Goal: Task Accomplishment & Management: Use online tool/utility

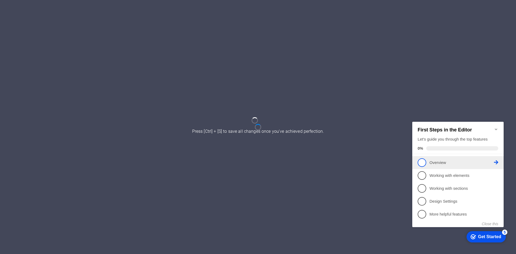
click at [435, 160] on p "Overview - incomplete" at bounding box center [462, 163] width 65 height 6
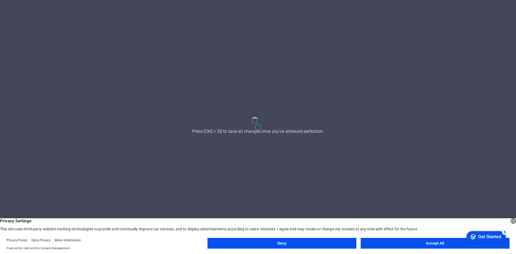
drag, startPoint x: 252, startPoint y: 113, endPoint x: 361, endPoint y: 226, distance: 156.5
click at [361, 226] on body "dklg.web.id Press [Ctrl] + [S] to save all changes once you've achieved perfect…" at bounding box center [258, 127] width 516 height 254
click at [392, 235] on footer "Privacy Policy Data Privacy More Information Powered by Usercentrics Consent Ma…" at bounding box center [258, 244] width 516 height 19
click at [393, 241] on button "Accept All" at bounding box center [435, 243] width 149 height 11
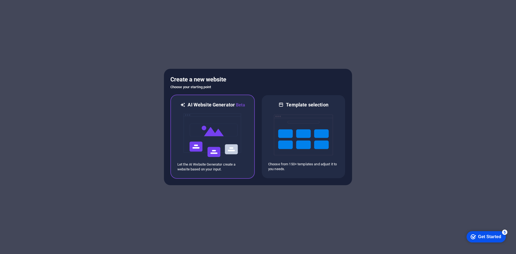
click at [215, 138] on img at bounding box center [212, 135] width 59 height 54
click at [231, 126] on img at bounding box center [212, 135] width 59 height 54
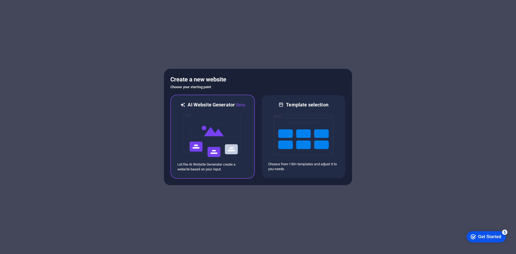
click at [231, 126] on img at bounding box center [212, 135] width 59 height 54
drag, startPoint x: 230, startPoint y: 127, endPoint x: 178, endPoint y: 121, distance: 52.5
click at [178, 121] on div at bounding box center [212, 135] width 70 height 54
click at [479, 233] on div "checkmark Get Started 5" at bounding box center [486, 236] width 39 height 11
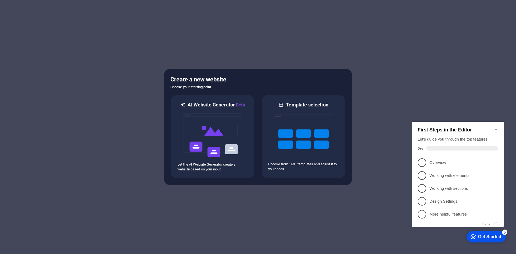
click at [479, 233] on div "checkmark Get Started 5" at bounding box center [486, 236] width 39 height 11
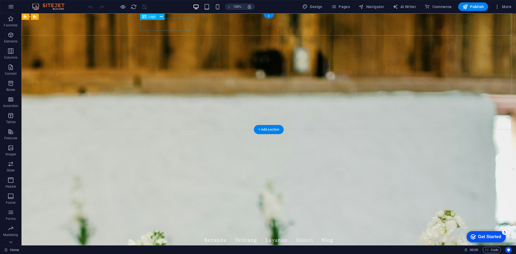
click at [161, 221] on div "[DOMAIN_NAME]" at bounding box center [269, 227] width 254 height 12
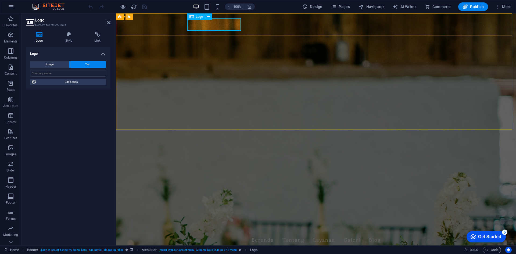
click at [210, 221] on div "[DOMAIN_NAME]" at bounding box center [316, 227] width 254 height 12
click at [62, 73] on input "text" at bounding box center [68, 73] width 76 height 6
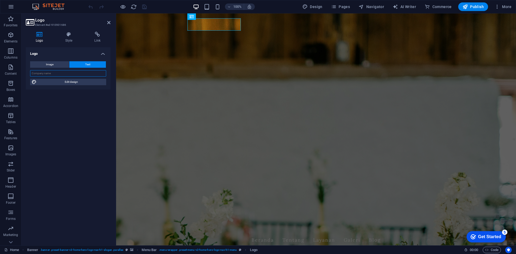
type input "m"
type input "B"
type input "M"
type input "VId Blog"
click at [79, 90] on div "Logo Image Text Drag files here, click to choose files or select files from Fil…" at bounding box center [68, 144] width 85 height 194
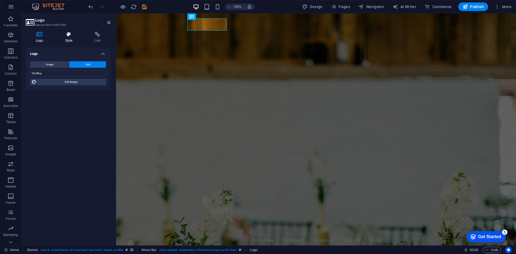
click at [72, 40] on h4 "Style" at bounding box center [69, 37] width 29 height 11
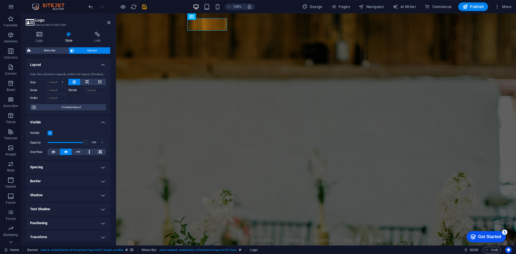
click at [107, 23] on header "Logo Element #ed-910901686" at bounding box center [68, 20] width 85 height 14
click at [106, 23] on header "Logo Element #ed-910901686" at bounding box center [68, 20] width 85 height 14
click at [108, 23] on icon at bounding box center [108, 22] width 3 height 4
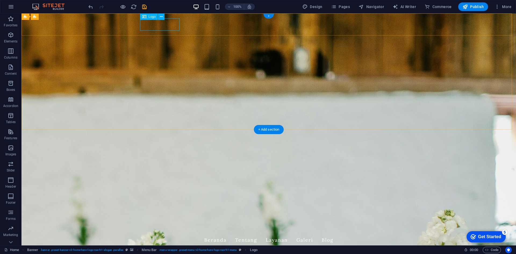
click at [166, 221] on div "VId Blog" at bounding box center [269, 227] width 254 height 12
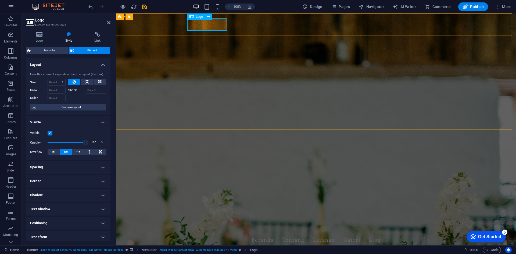
click at [206, 221] on div "VId Blog" at bounding box center [316, 227] width 254 height 12
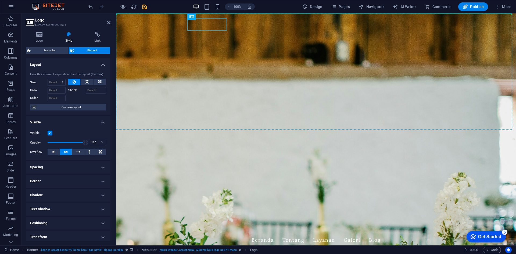
drag, startPoint x: 206, startPoint y: 30, endPoint x: 42, endPoint y: 35, distance: 164.3
click at [42, 35] on icon at bounding box center [39, 34] width 27 height 5
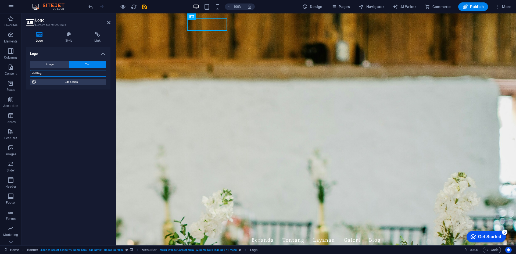
click at [66, 74] on input "VId Blog" at bounding box center [68, 73] width 76 height 6
type input "c"
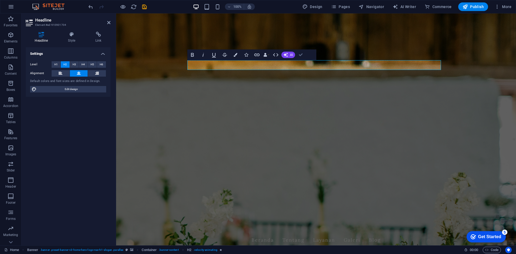
drag, startPoint x: 187, startPoint y: 47, endPoint x: 303, endPoint y: 60, distance: 116.9
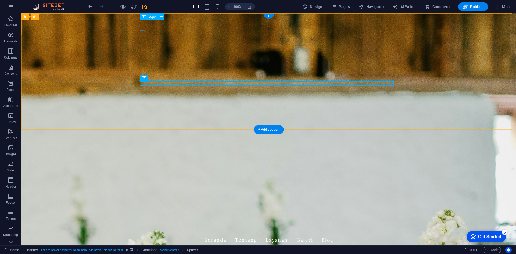
click at [144, 221] on div "c" at bounding box center [269, 227] width 254 height 12
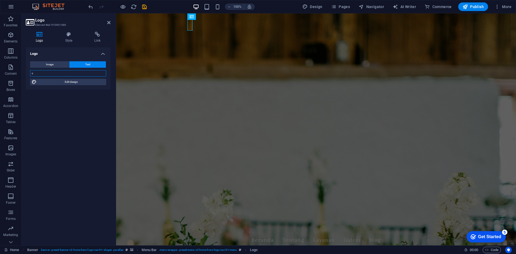
click at [66, 71] on input "c" at bounding box center [68, 73] width 76 height 6
type input "VId Blog"
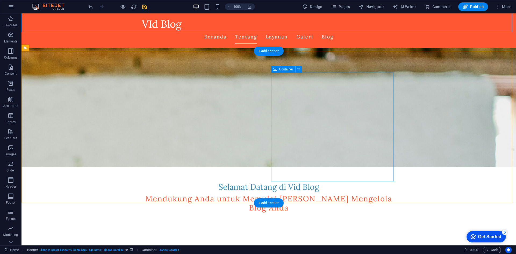
scroll to position [79, 0]
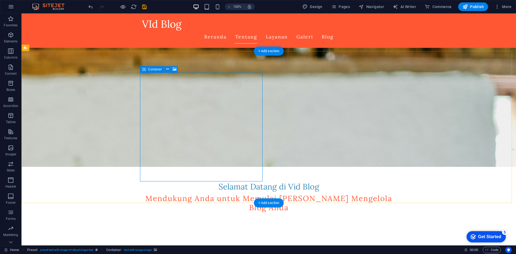
click at [14, 149] on span "Images" at bounding box center [11, 151] width 22 height 13
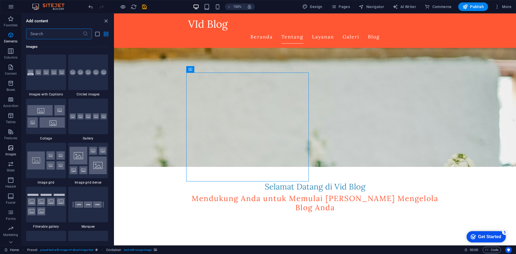
scroll to position [2726, 0]
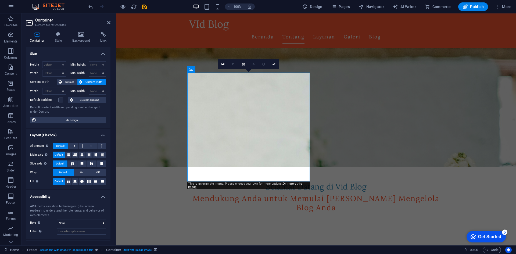
click at [75, 33] on icon at bounding box center [81, 34] width 26 height 5
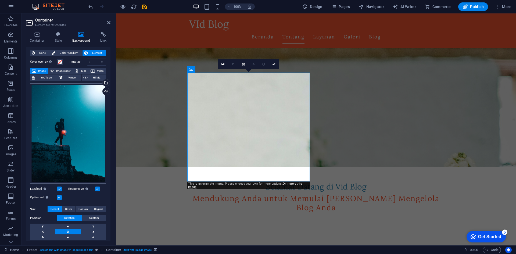
scroll to position [0, 0]
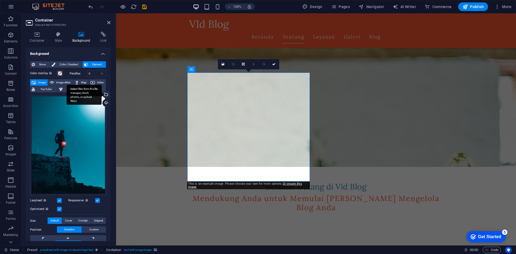
click at [106, 98] on div "Select files from the file manager, stock photos, or upload file(s)" at bounding box center [106, 95] width 8 height 8
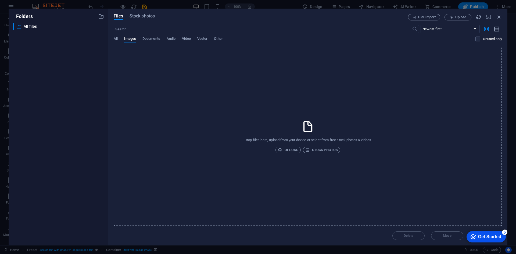
drag, startPoint x: 283, startPoint y: 154, endPoint x: 287, endPoint y: 144, distance: 10.9
click at [287, 144] on div "Drop files here, upload from your device or select from free stock photos & vid…" at bounding box center [308, 136] width 388 height 179
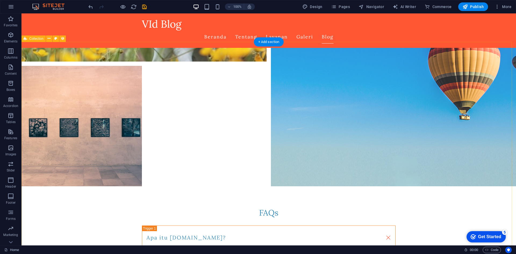
scroll to position [1023, 0]
click at [9, 72] on p "Content" at bounding box center [11, 74] width 12 height 4
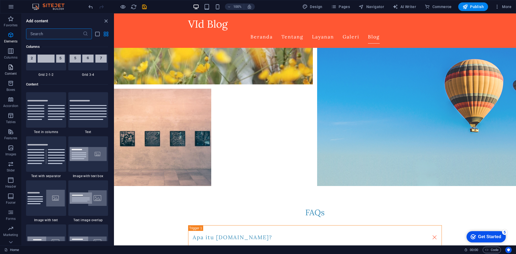
scroll to position [941, 0]
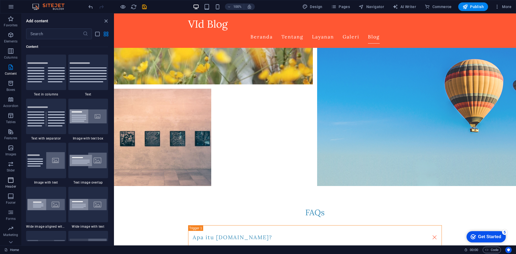
drag, startPoint x: 9, startPoint y: 72, endPoint x: 8, endPoint y: 183, distance: 110.5
click at [8, 183] on div "Favorites Elements Columns Content Boxes Accordion Tables Features Images Slide…" at bounding box center [11, 142] width 22 height 258
click at [493, 9] on button "More" at bounding box center [503, 6] width 21 height 9
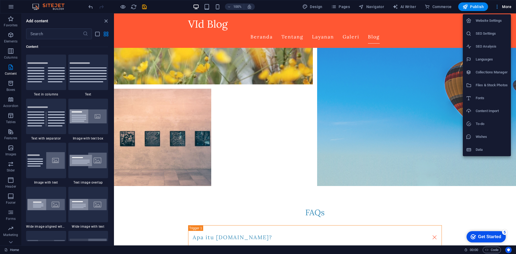
click at [493, 9] on div at bounding box center [258, 127] width 516 height 254
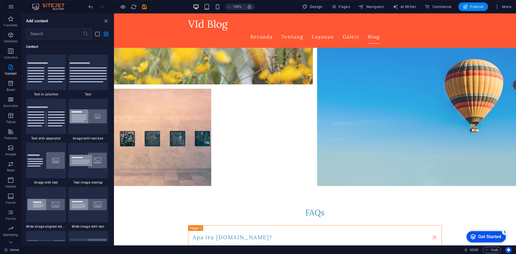
click at [483, 4] on span "Publish" at bounding box center [473, 6] width 21 height 5
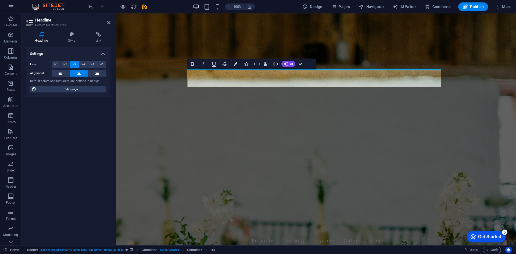
click at [376, 126] on figure at bounding box center [316, 129] width 400 height 232
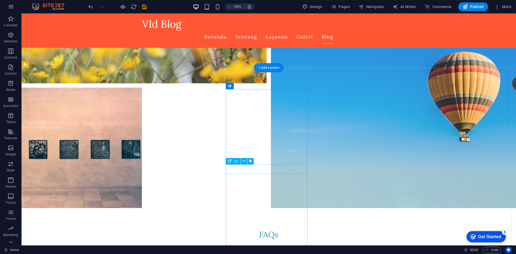
scroll to position [968, 0]
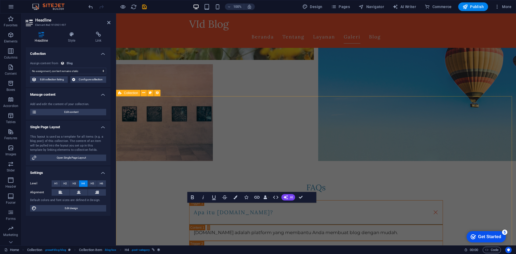
scroll to position [897, 0]
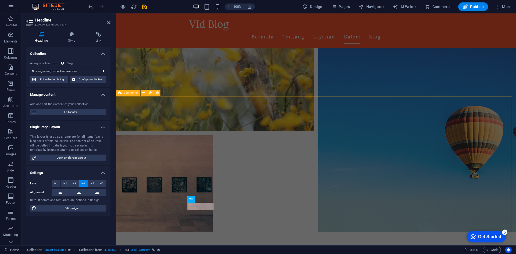
select select "category"
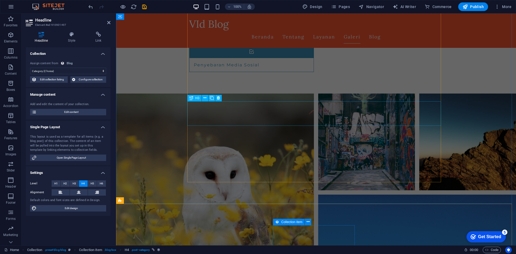
scroll to position [682, 0]
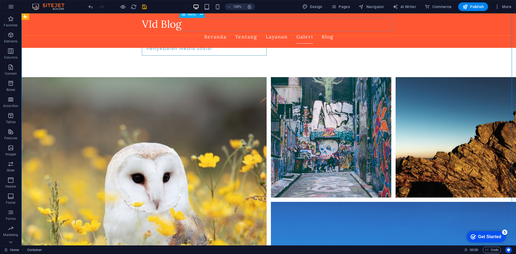
click at [294, 30] on nav "Beranda Tentang Layanan Galeri Blog" at bounding box center [269, 36] width 254 height 13
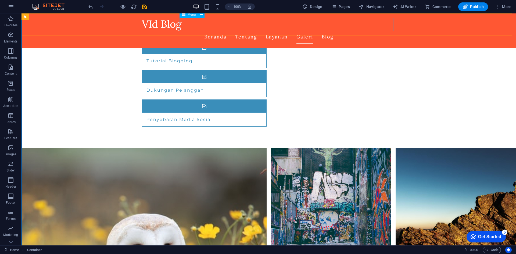
select select
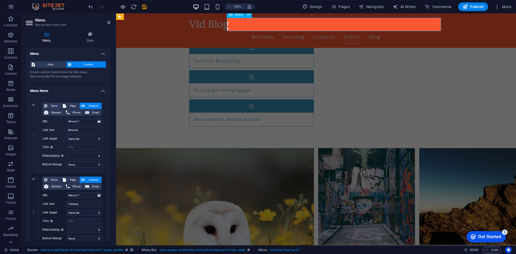
click at [308, 30] on nav "Beranda Tentang Layanan Galeri Blog" at bounding box center [316, 36] width 254 height 13
click at [334, 30] on nav "Beranda Tentang Layanan Galeri Blog" at bounding box center [316, 36] width 254 height 13
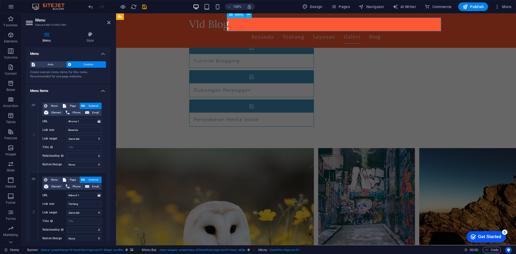
click at [334, 30] on nav "Beranda Tentang Layanan Galeri Blog" at bounding box center [316, 36] width 254 height 13
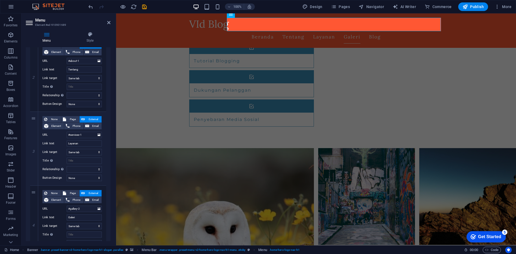
scroll to position [242, 0]
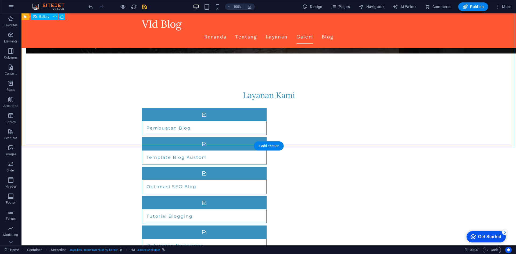
scroll to position [484, 0]
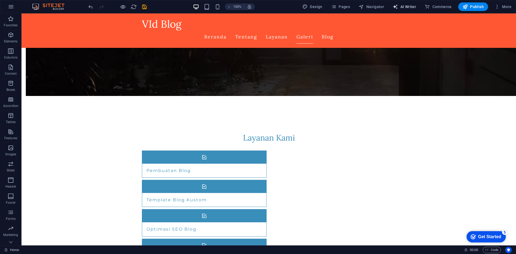
select select "English"
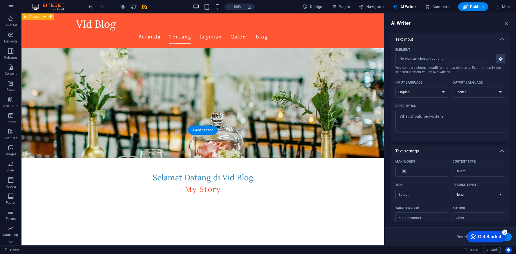
scroll to position [0, 0]
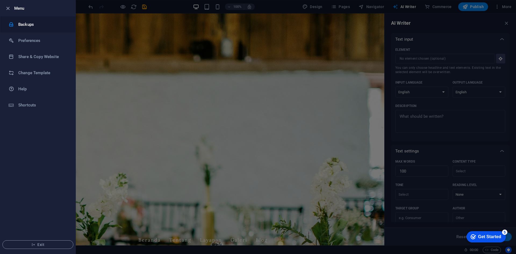
click at [17, 25] on div at bounding box center [14, 24] width 10 height 5
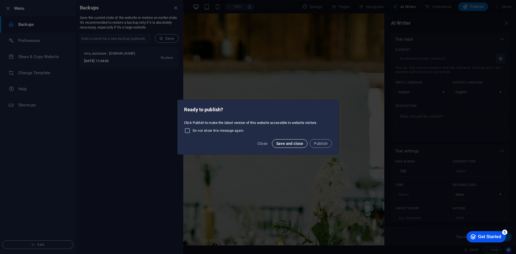
click at [286, 146] on button "Save and close" at bounding box center [290, 143] width 36 height 9
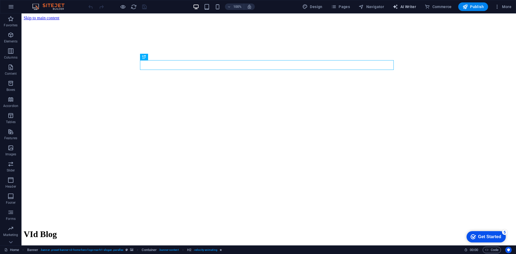
select select "English"
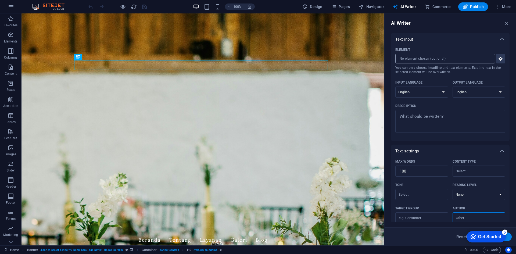
click at [453, 63] on input "Element ​ You can only choose headline and text elements. Existing text in the …" at bounding box center [443, 59] width 96 height 10
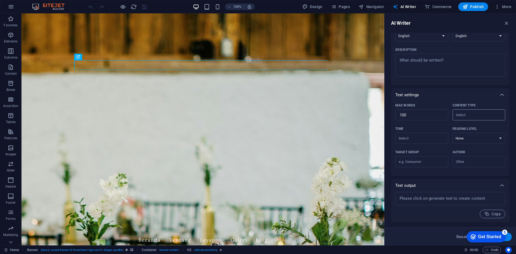
scroll to position [57, 0]
click at [495, 5] on icon "button" at bounding box center [497, 6] width 5 height 5
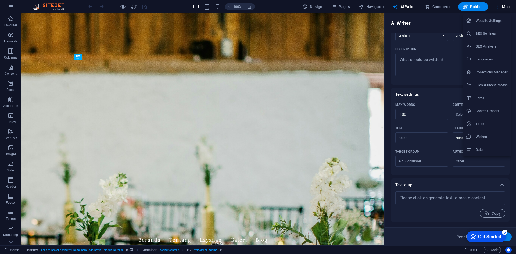
click at [415, 73] on div at bounding box center [258, 127] width 516 height 254
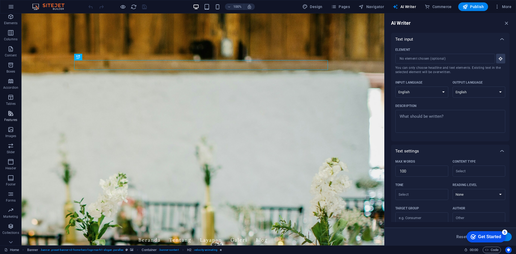
scroll to position [26, 0]
